Goal: Information Seeking & Learning: Learn about a topic

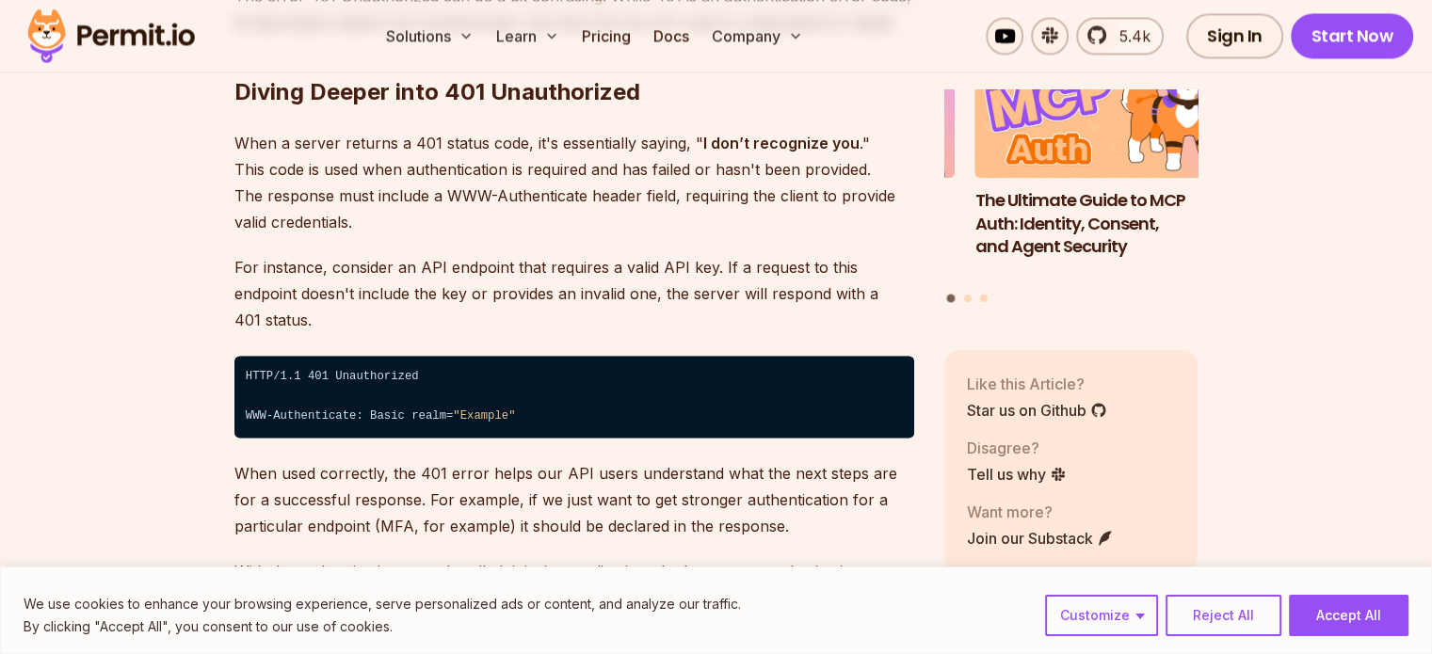
scroll to position [2918, 0]
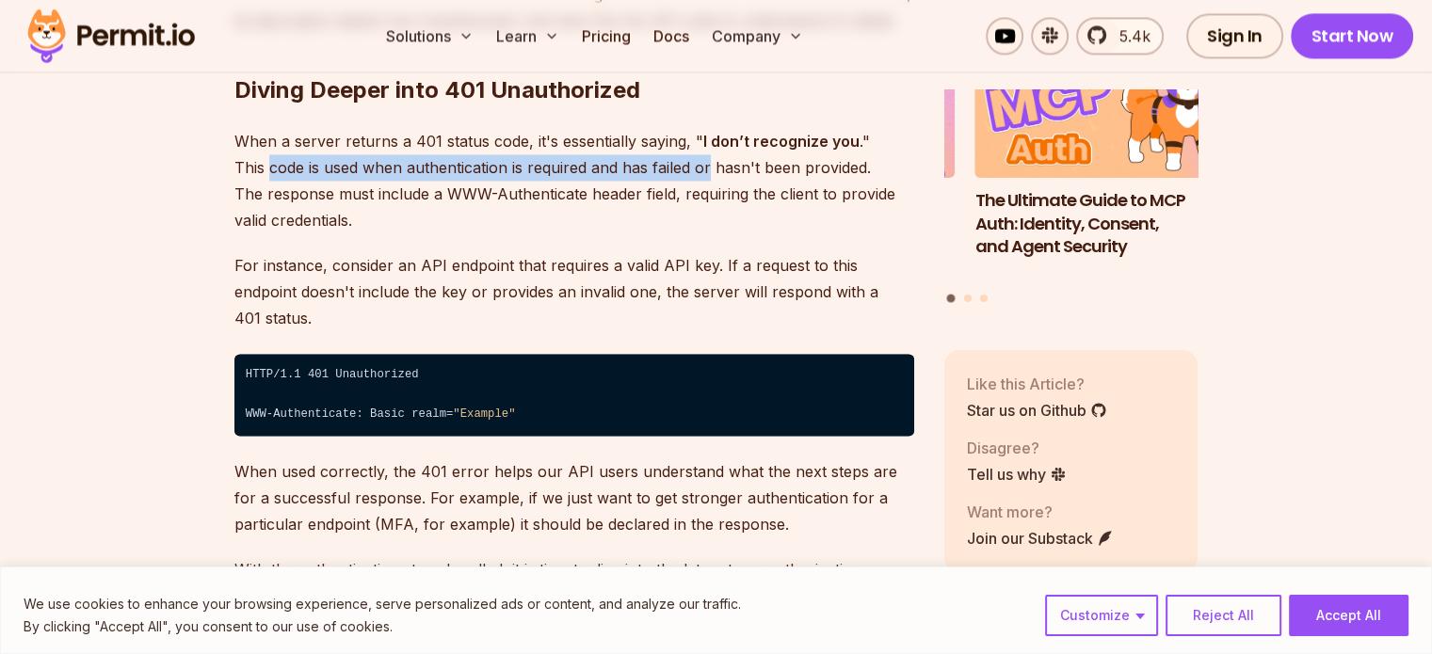
drag, startPoint x: 271, startPoint y: 168, endPoint x: 710, endPoint y: 157, distance: 438.8
click at [710, 157] on p "When a server returns a 401 status code, it's essentially saying, " I don’t rec…" at bounding box center [574, 180] width 680 height 105
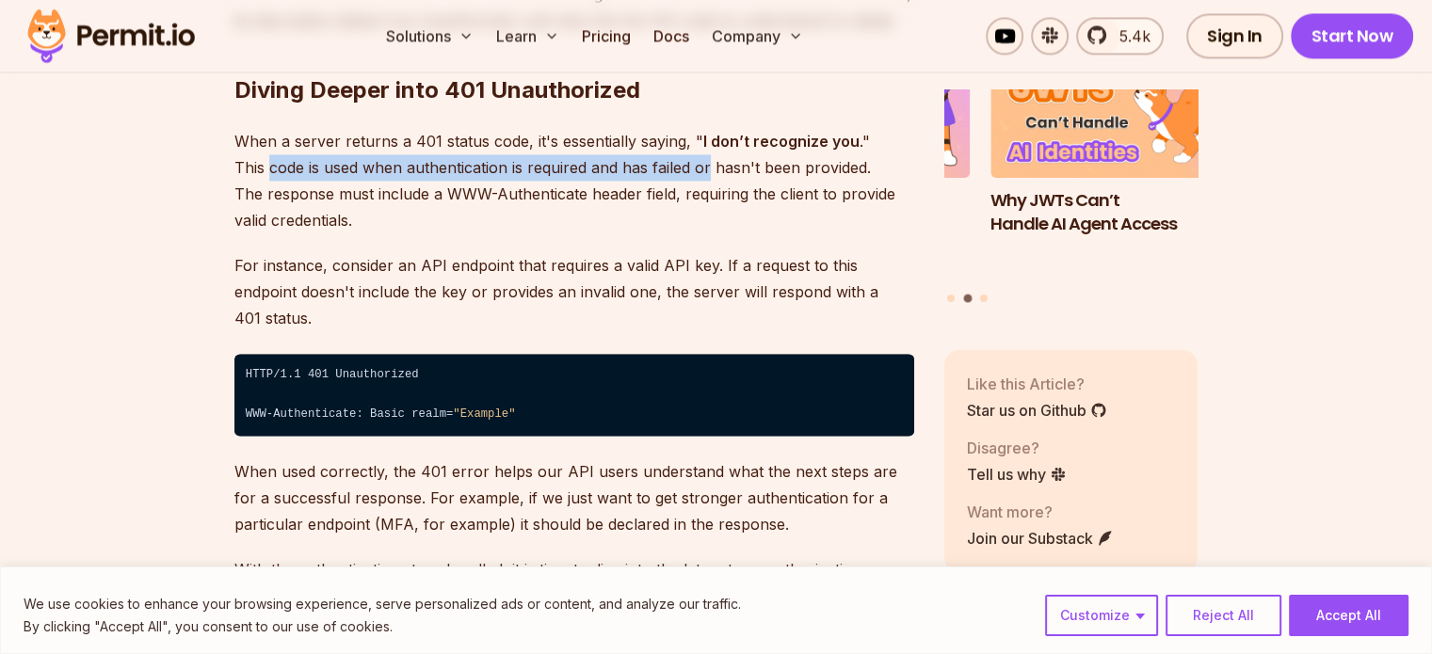
click at [493, 168] on p "When a server returns a 401 status code, it's essentially saying, " I don’t rec…" at bounding box center [574, 180] width 680 height 105
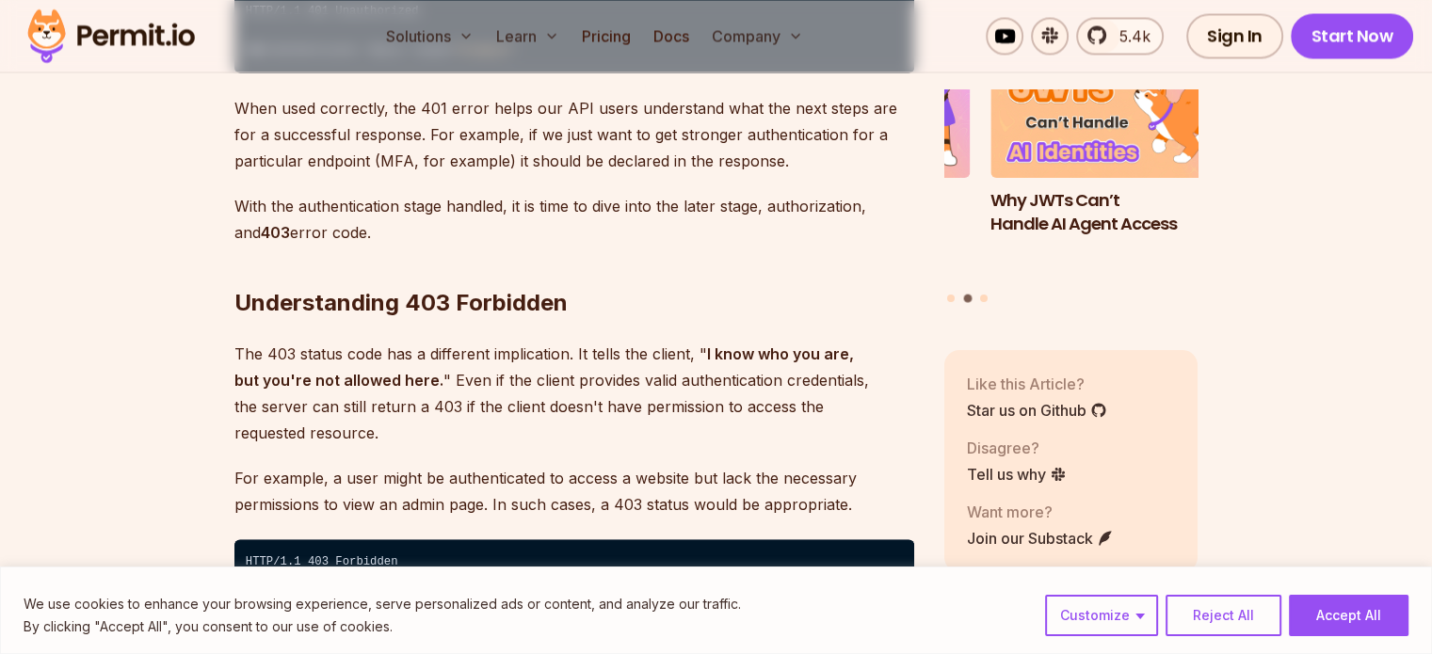
scroll to position [3389, 0]
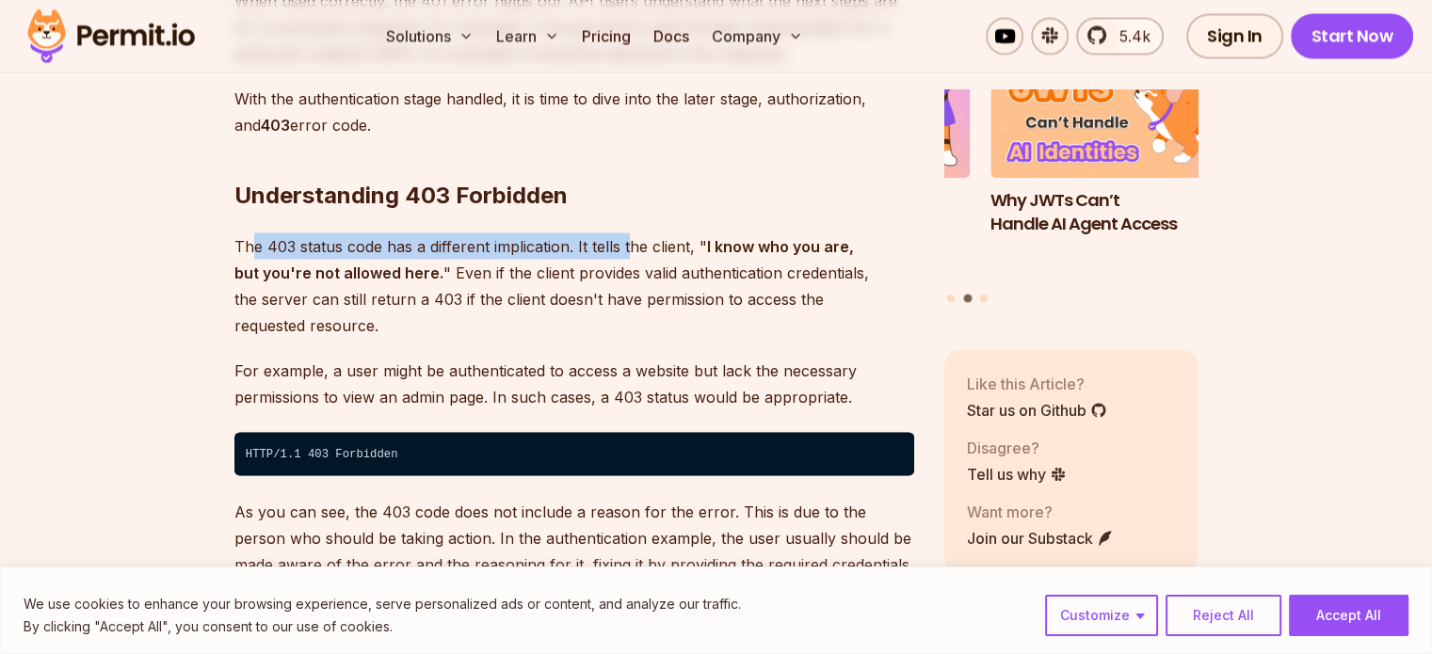
drag, startPoint x: 253, startPoint y: 215, endPoint x: 640, endPoint y: 243, distance: 387.9
click at [631, 232] on p "The 403 status code has a different implication. It tells the client, " I know …" at bounding box center [574, 284] width 680 height 105
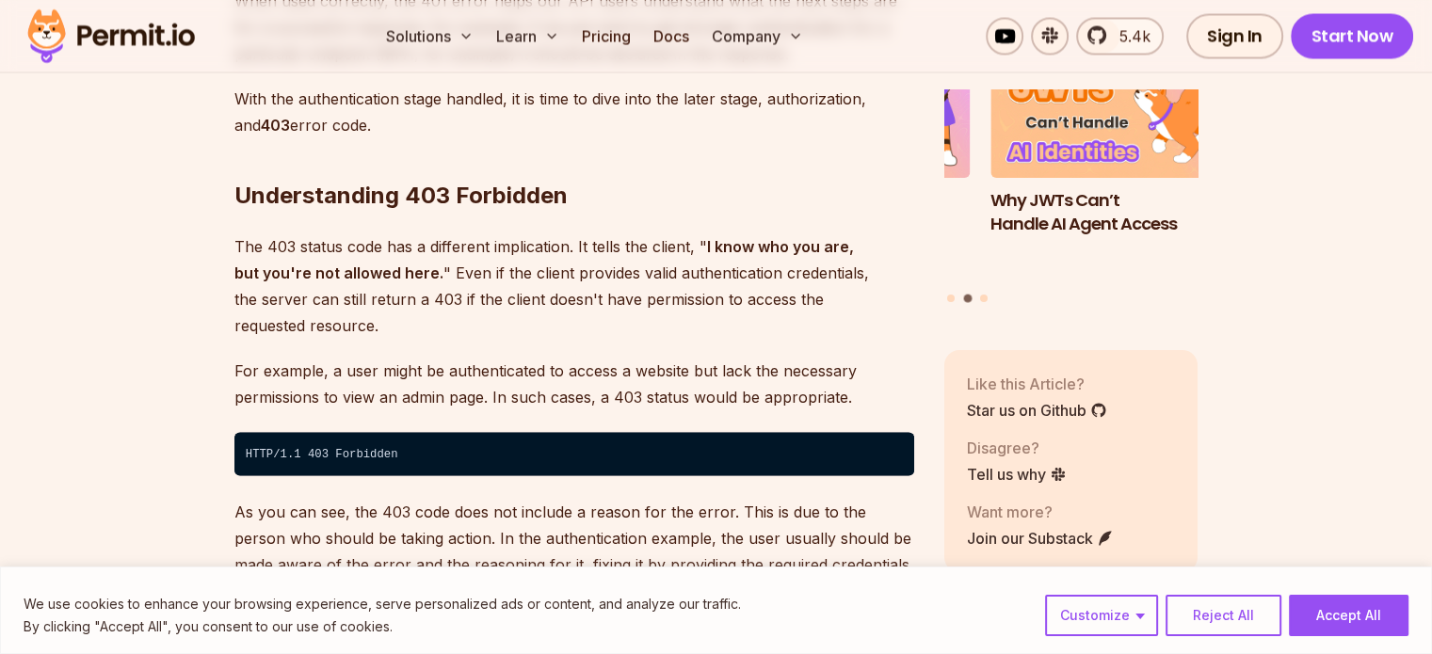
drag, startPoint x: 446, startPoint y: 245, endPoint x: 665, endPoint y: 242, distance: 219.3
click at [665, 242] on p "The 403 status code has a different implication. It tells the client, " I know …" at bounding box center [574, 284] width 680 height 105
click at [733, 280] on p "The 403 status code has a different implication. It tells the client, " I know …" at bounding box center [574, 284] width 680 height 105
drag, startPoint x: 312, startPoint y: 269, endPoint x: 625, endPoint y: 267, distance: 313.4
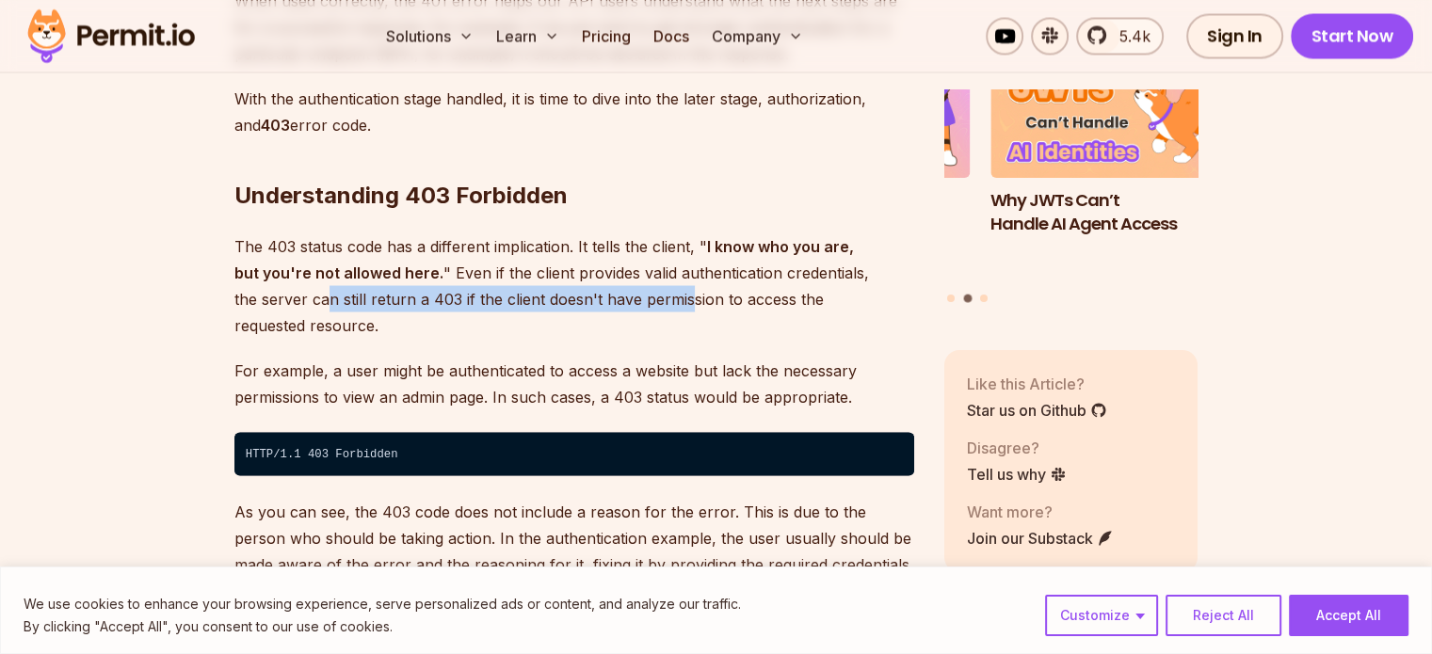
click at [612, 268] on p "The 403 status code has a different implication. It tells the client, " I know …" at bounding box center [574, 284] width 680 height 105
click at [666, 281] on p "The 403 status code has a different implication. It tells the client, " I know …" at bounding box center [574, 284] width 680 height 105
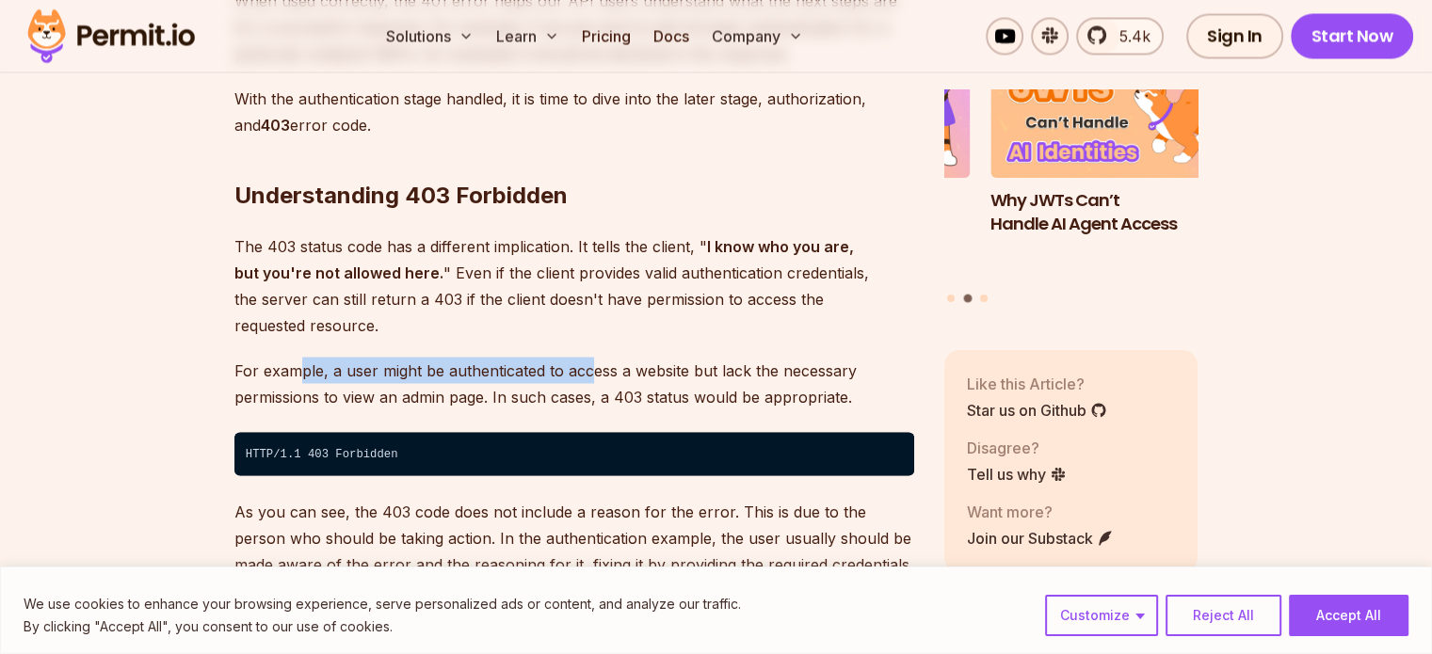
drag, startPoint x: 301, startPoint y: 318, endPoint x: 631, endPoint y: 310, distance: 329.5
click at [600, 357] on p "For example, a user might be authenticated to access a website but lack the nec…" at bounding box center [574, 383] width 680 height 53
click at [792, 357] on p "For example, a user might be authenticated to access a website but lack the nec…" at bounding box center [574, 383] width 680 height 53
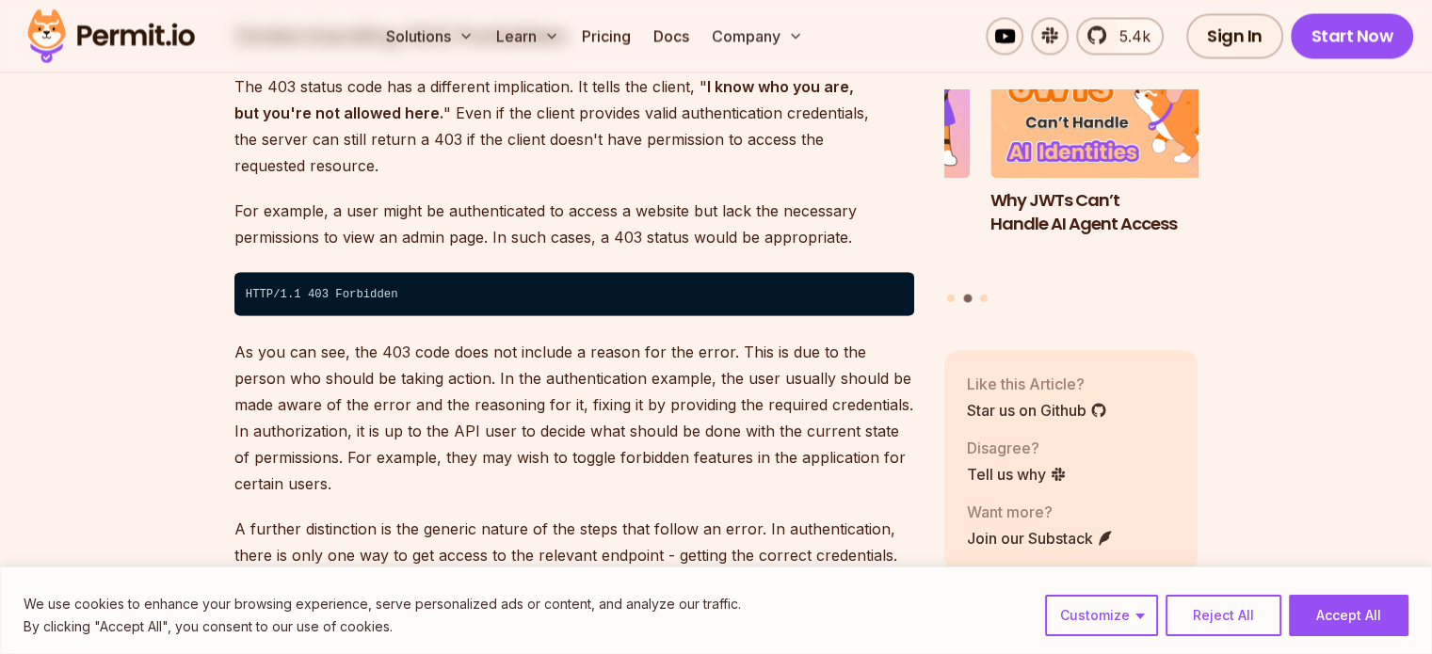
scroll to position [3577, 0]
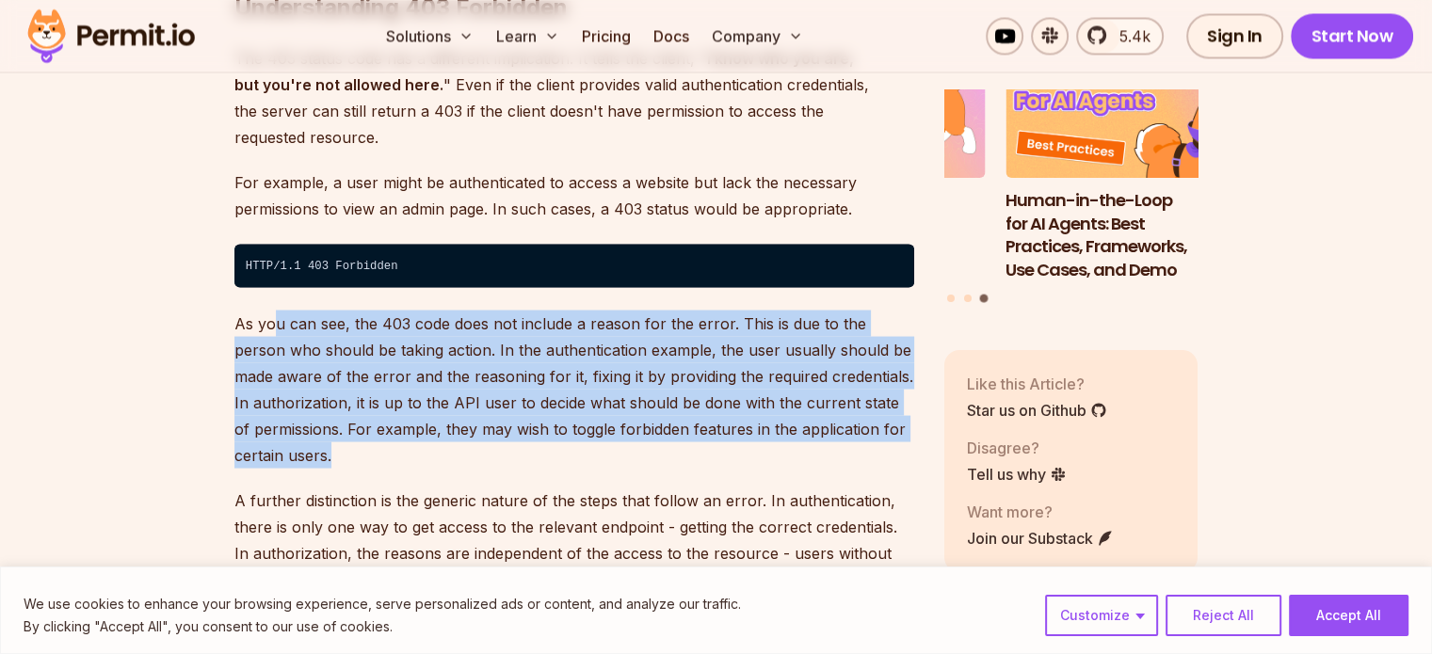
drag, startPoint x: 273, startPoint y: 266, endPoint x: 581, endPoint y: 394, distance: 333.3
click at [581, 394] on p "As you can see, the 403 code does not include a reason for the error. This is d…" at bounding box center [574, 389] width 680 height 158
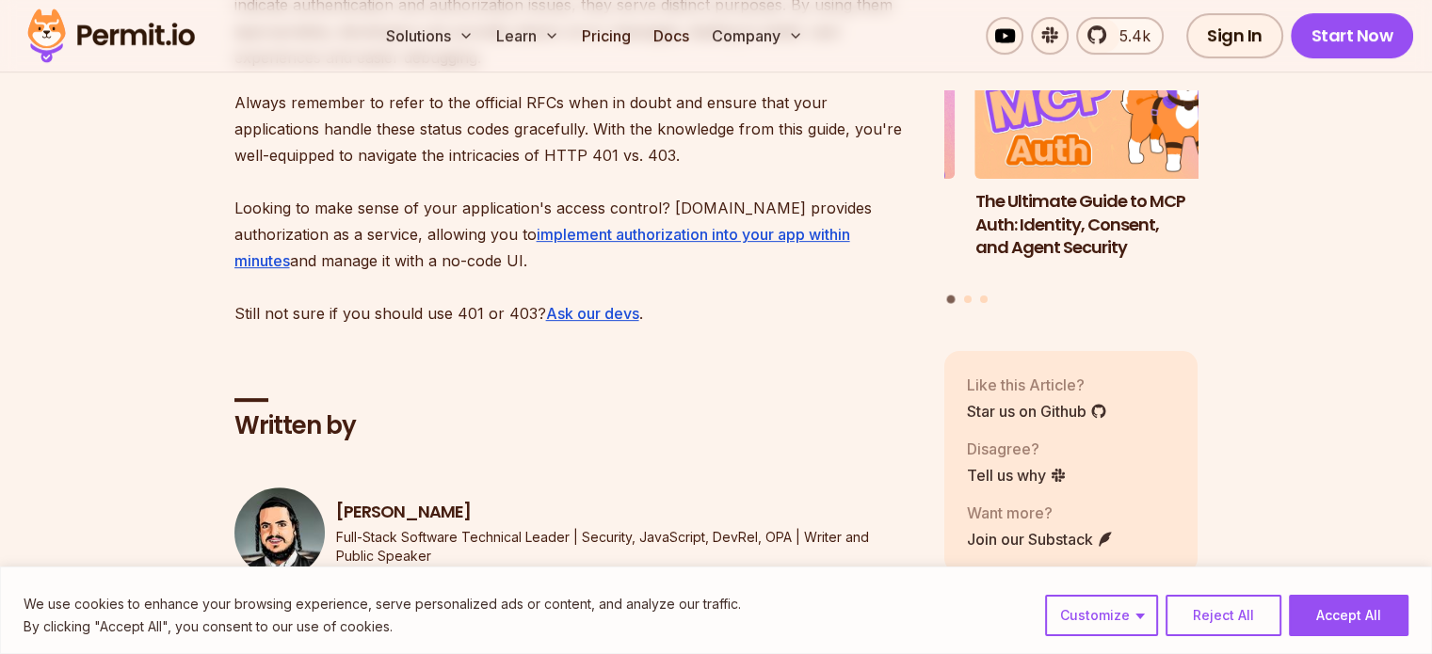
scroll to position [8001, 0]
